Goal: Information Seeking & Learning: Learn about a topic

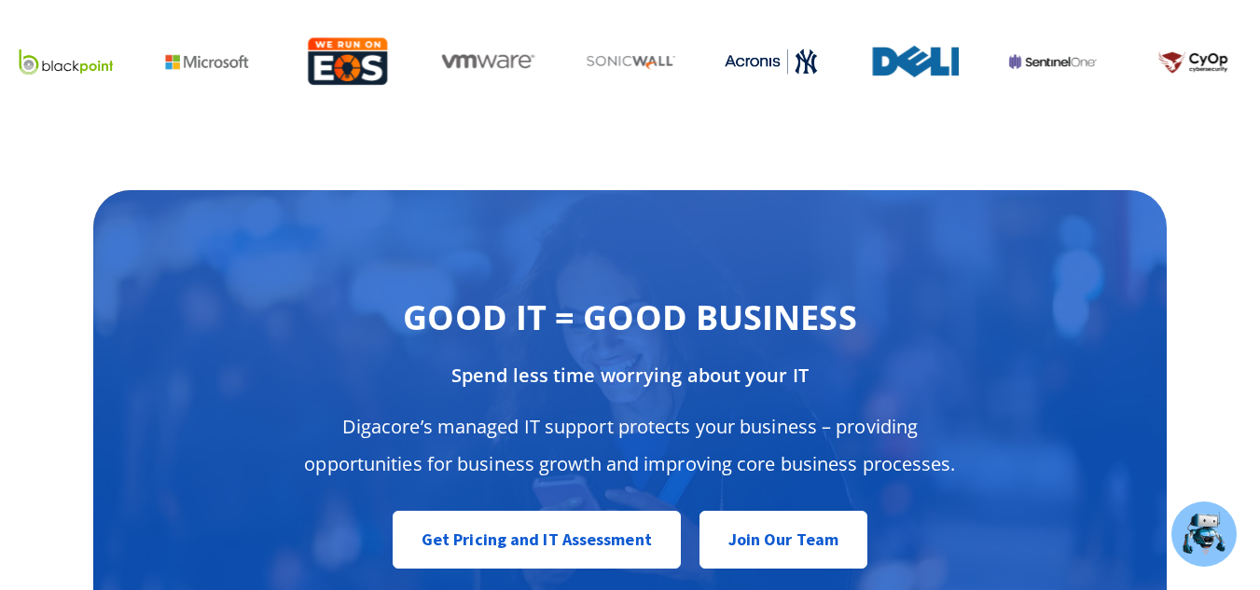
scroll to position [7485, 0]
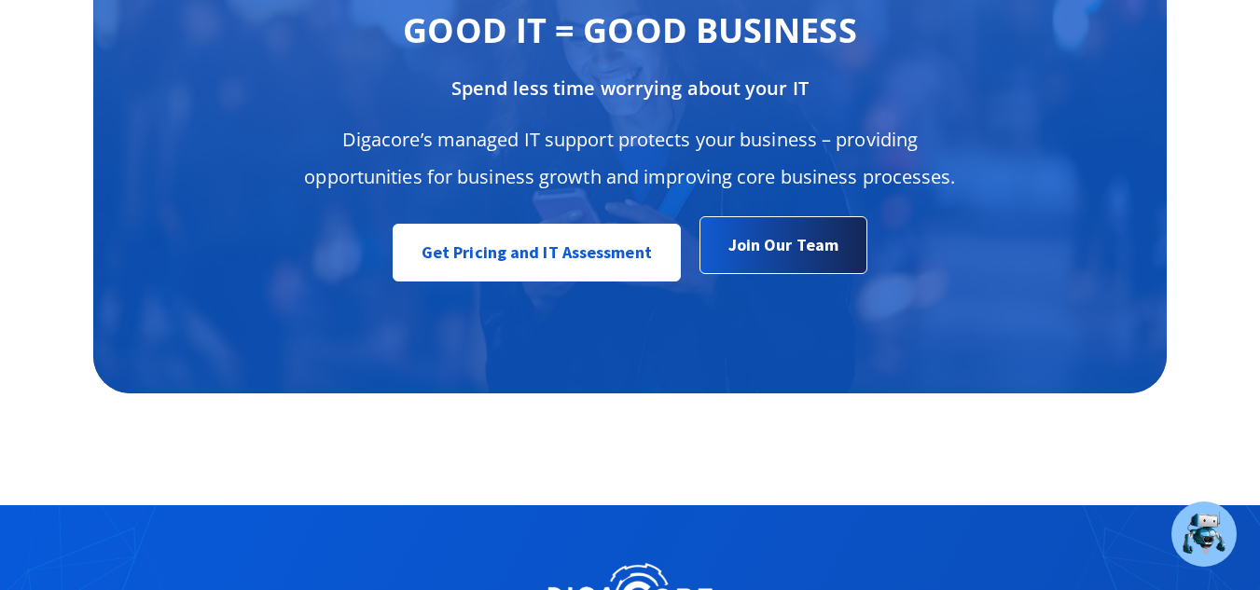
click at [793, 227] on span "Join Our Team" at bounding box center [783, 245] width 110 height 37
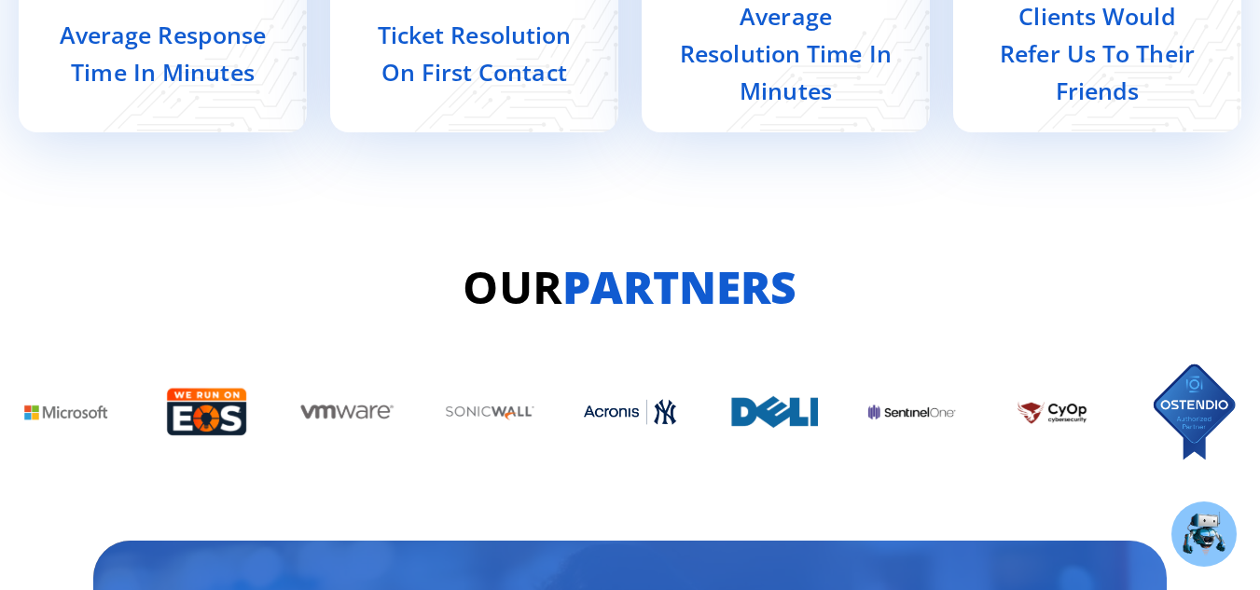
scroll to position [8123, 0]
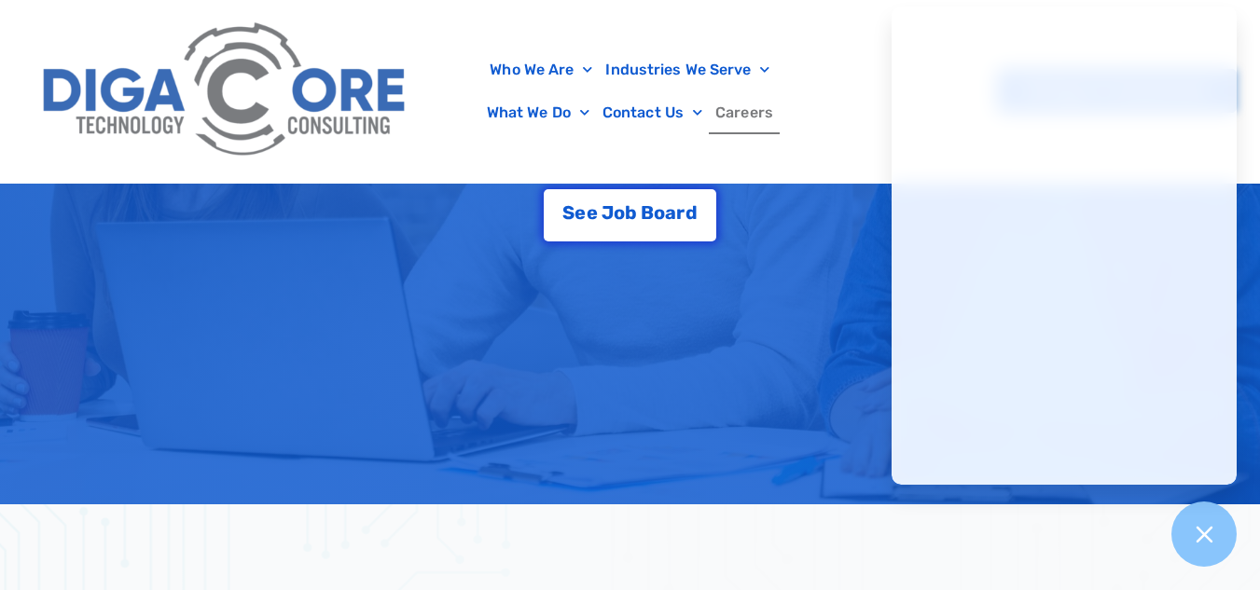
scroll to position [485, 0]
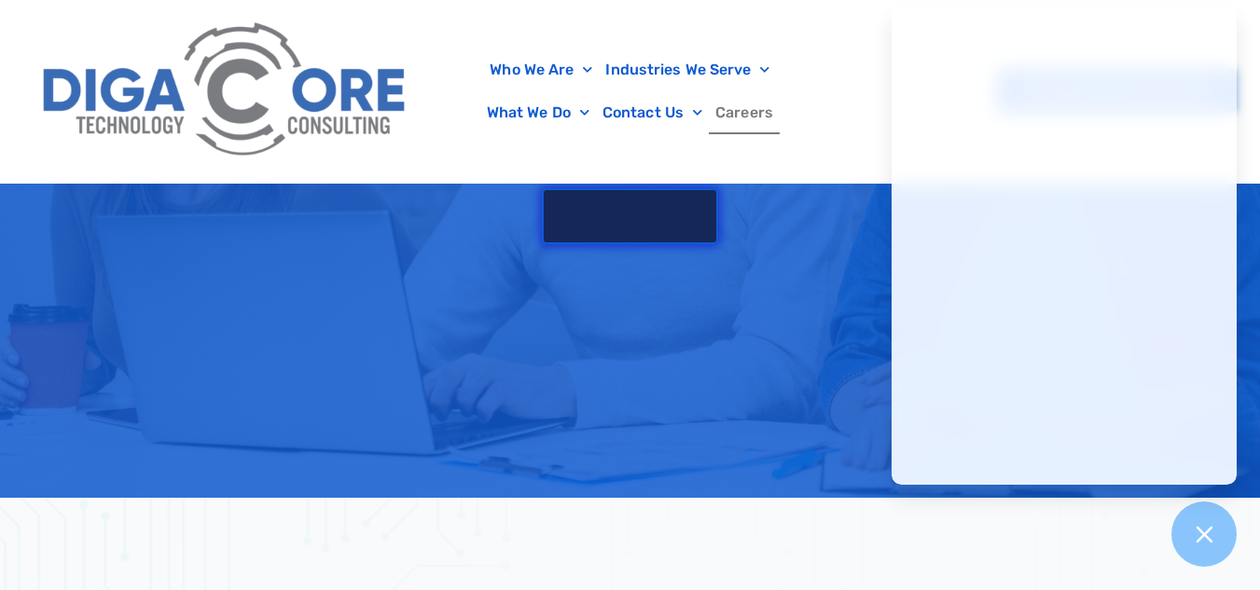
click at [653, 211] on div "S e e J o b B o a r d" at bounding box center [629, 213] width 134 height 19
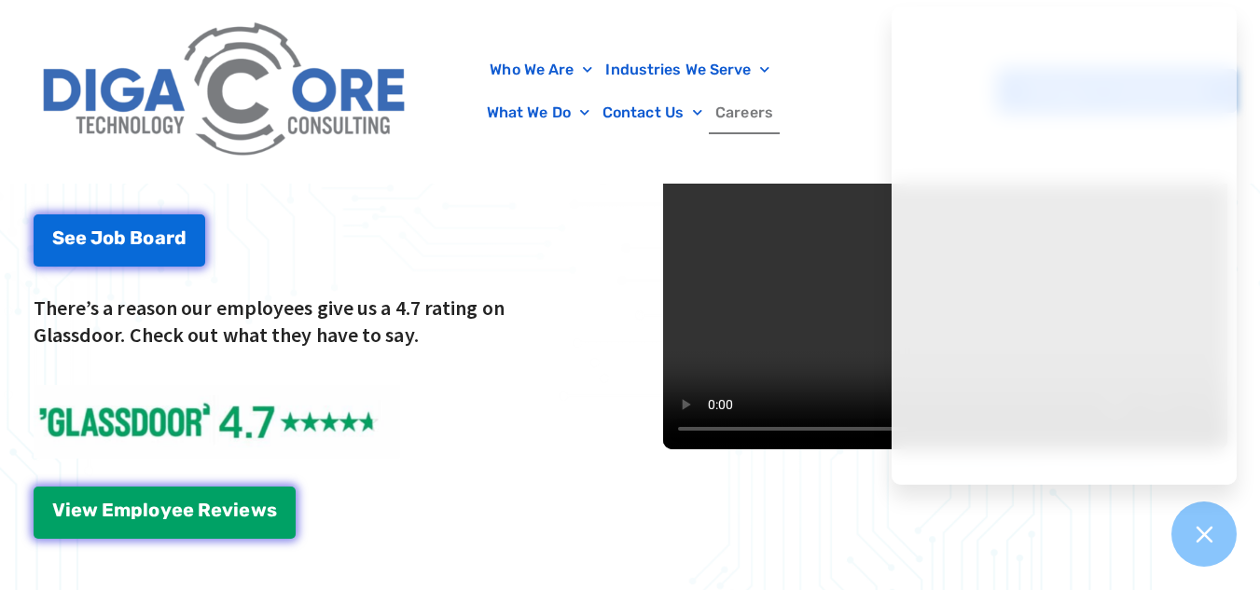
scroll to position [2733, 0]
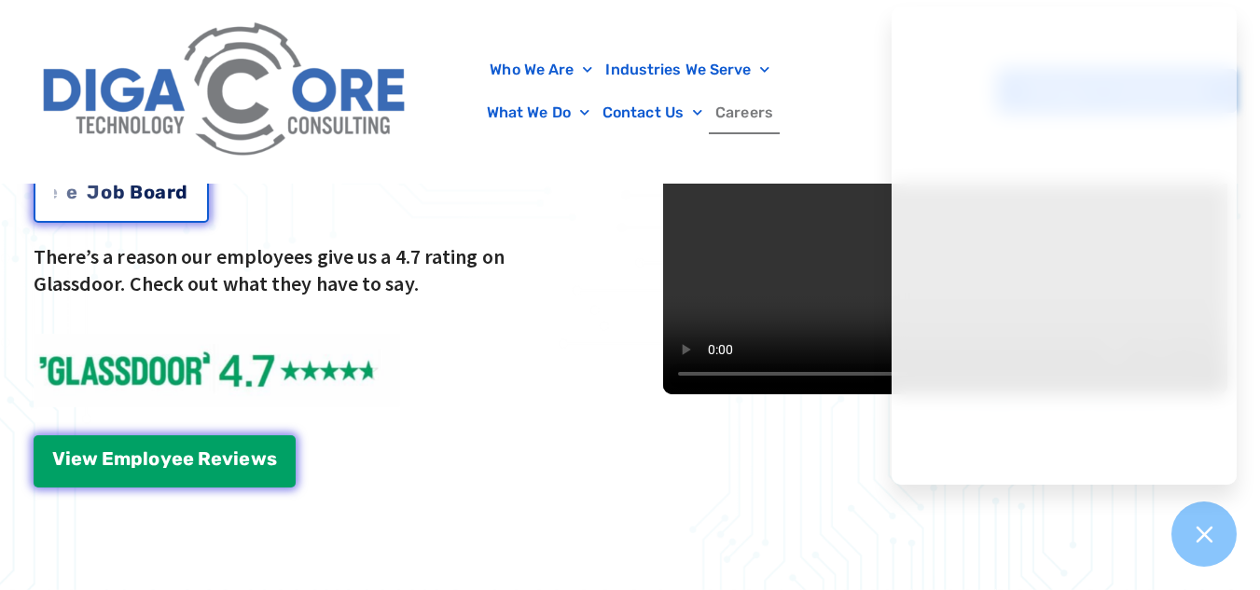
click at [156, 201] on link "S e e J o b B o a r d" at bounding box center [121, 195] width 175 height 56
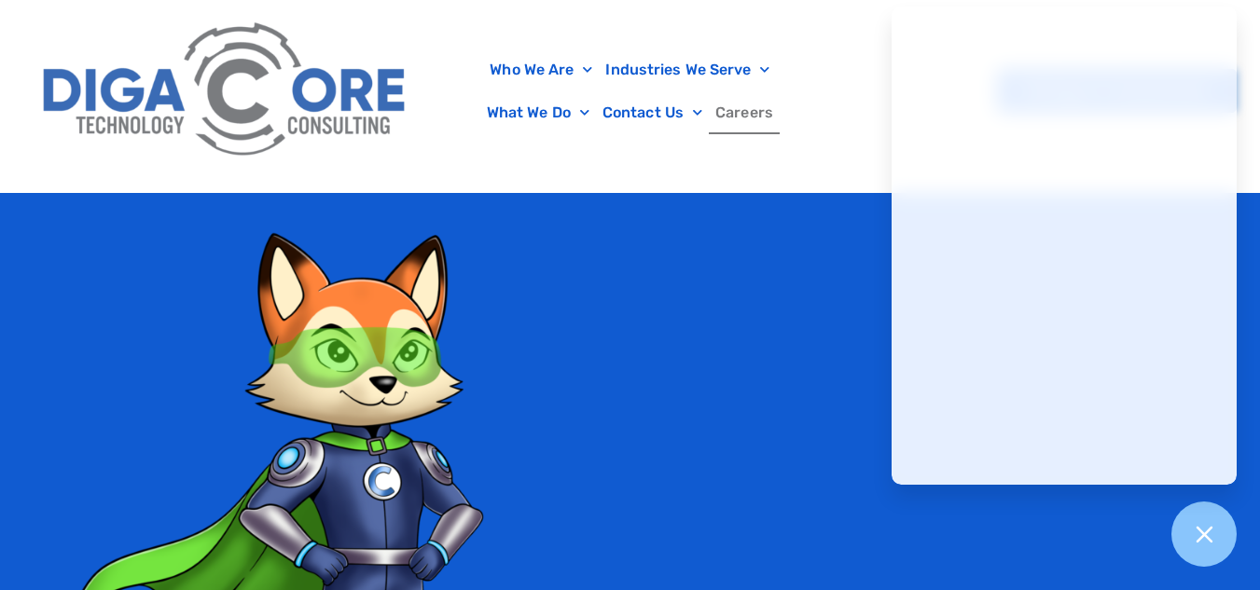
scroll to position [4098, 0]
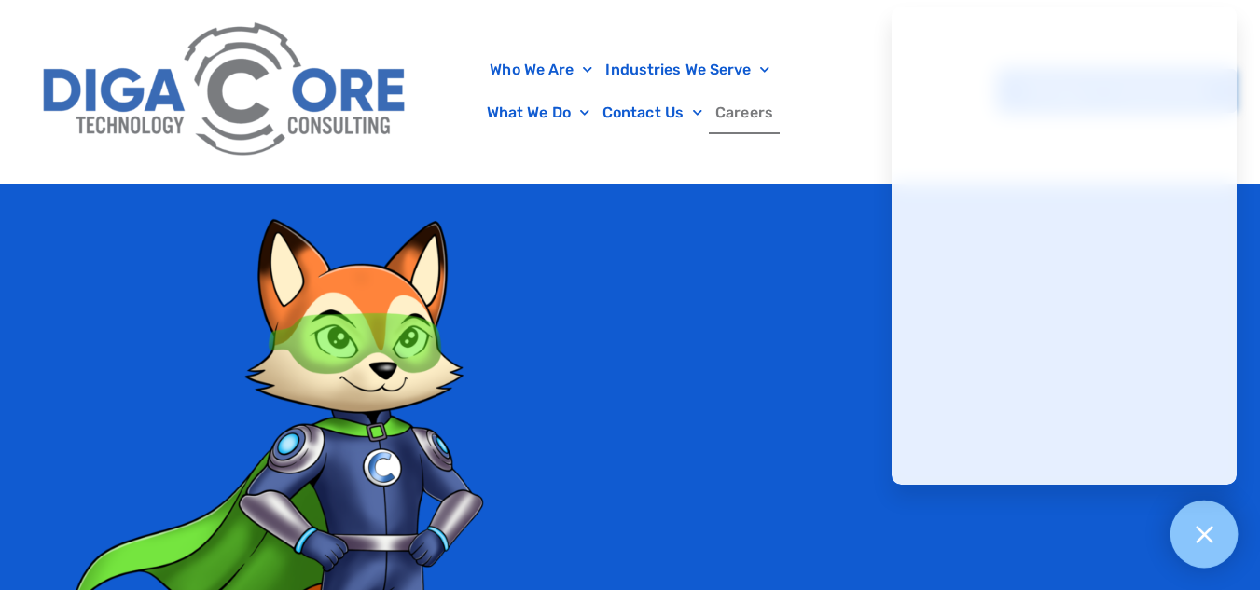
click at [1211, 517] on div at bounding box center [1204, 535] width 68 height 68
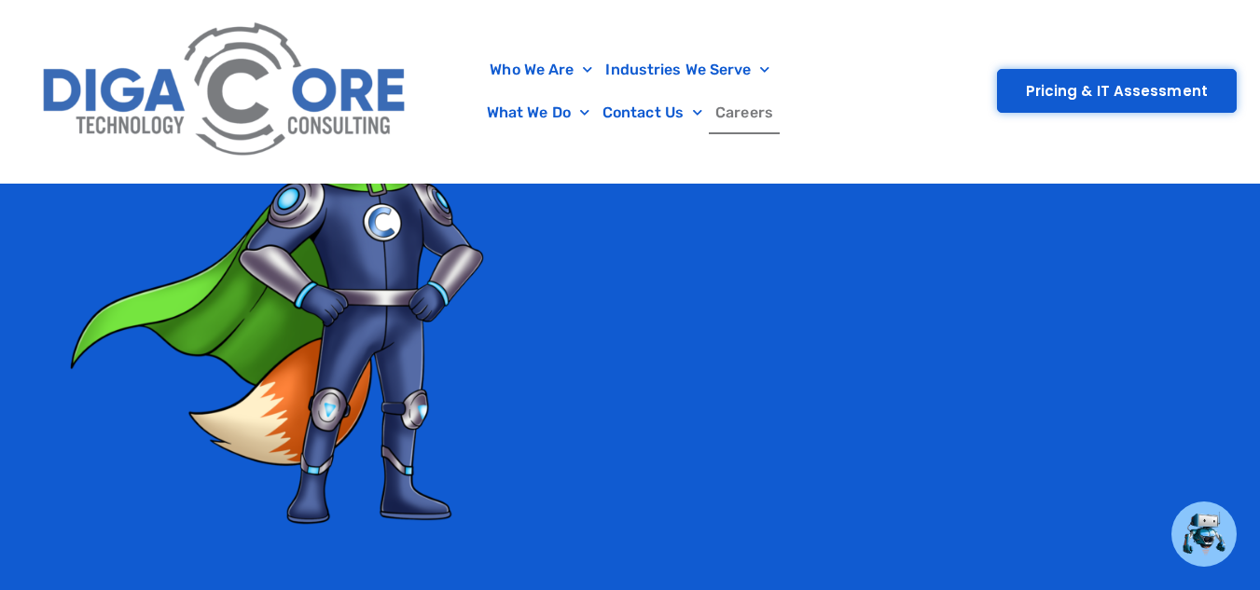
scroll to position [4329, 0]
